Goal: Task Accomplishment & Management: Use online tool/utility

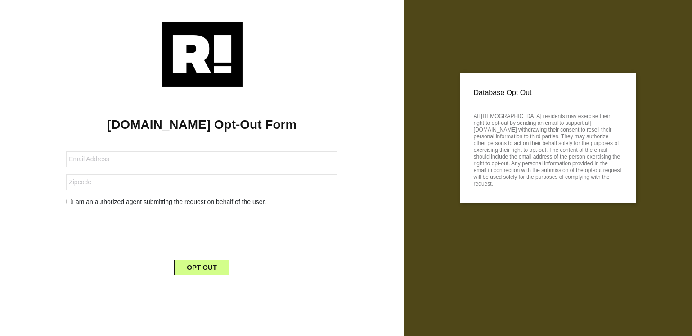
type input "[PERSON_NAME]"
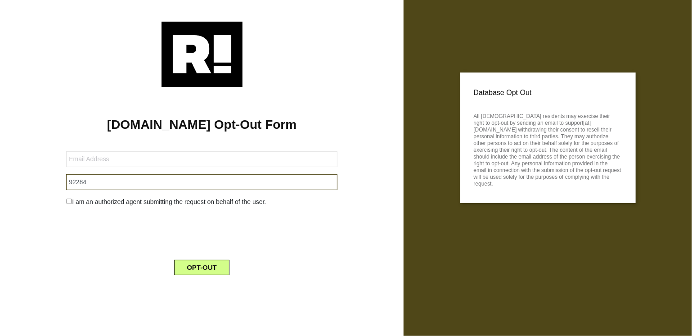
type input "92284"
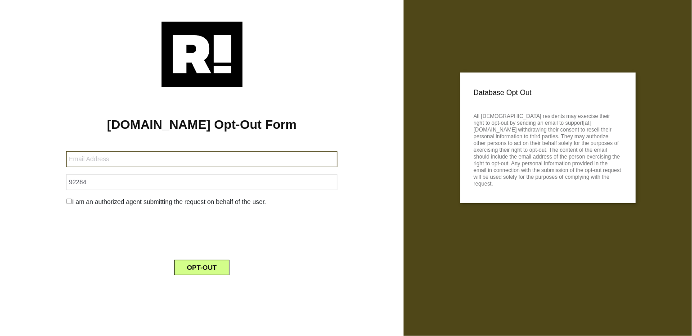
click at [139, 156] on input "text" at bounding box center [201, 159] width 271 height 16
paste input "[EMAIL_ADDRESS][DOMAIN_NAME]"
type input "[EMAIL_ADDRESS][DOMAIN_NAME]"
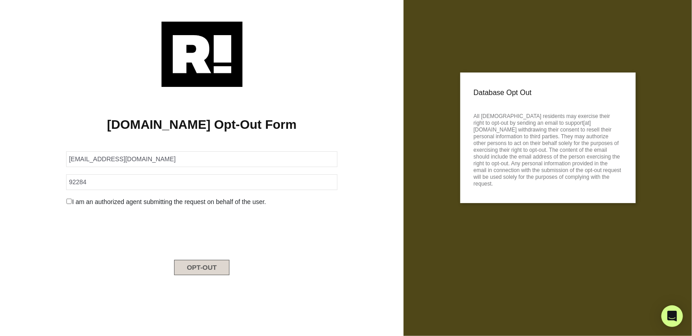
click at [214, 269] on button "OPT-OUT" at bounding box center [201, 267] width 55 height 15
